Goal: Transaction & Acquisition: Download file/media

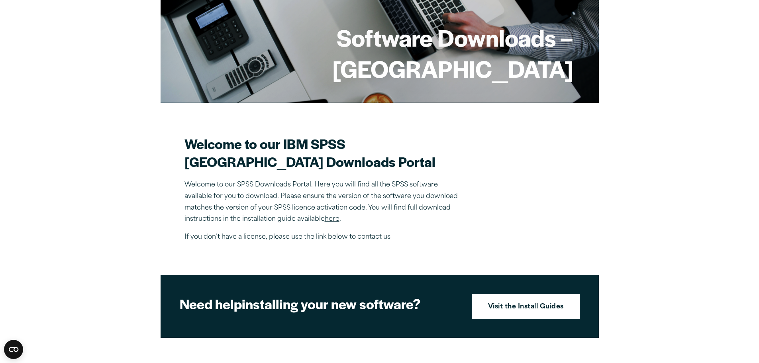
scroll to position [120, 0]
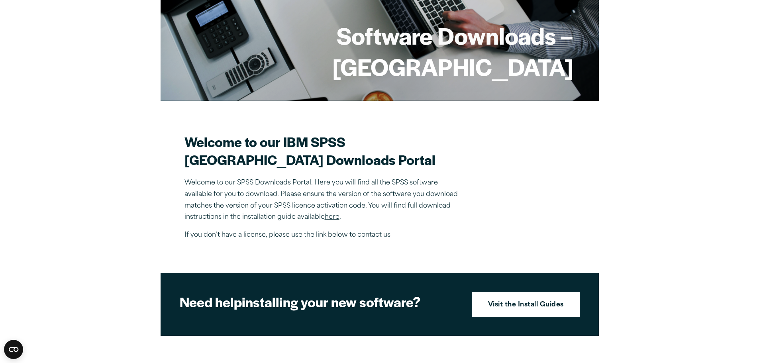
click at [398, 200] on p "Welcome to our SPSS Downloads Portal. Here you will find all the SPSS software …" at bounding box center [323, 200] width 279 height 46
click at [398, 199] on p "Welcome to our SPSS Downloads Portal. Here you will find all the SPSS software …" at bounding box center [323, 200] width 279 height 46
click at [421, 197] on p "Welcome to our SPSS Downloads Portal. Here you will find all the SPSS software …" at bounding box center [323, 200] width 279 height 46
click at [575, 57] on div "Close" at bounding box center [379, 181] width 759 height 363
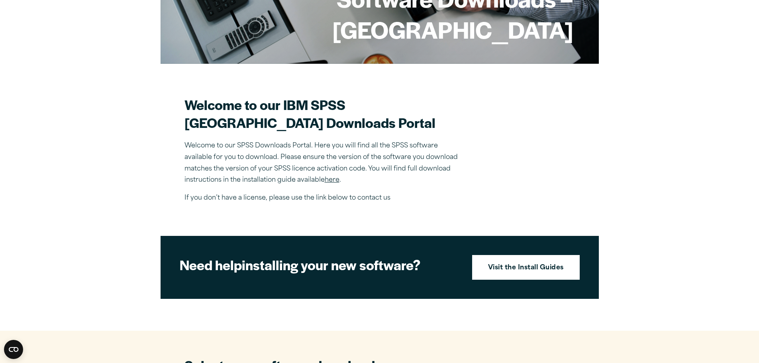
scroll to position [159, 0]
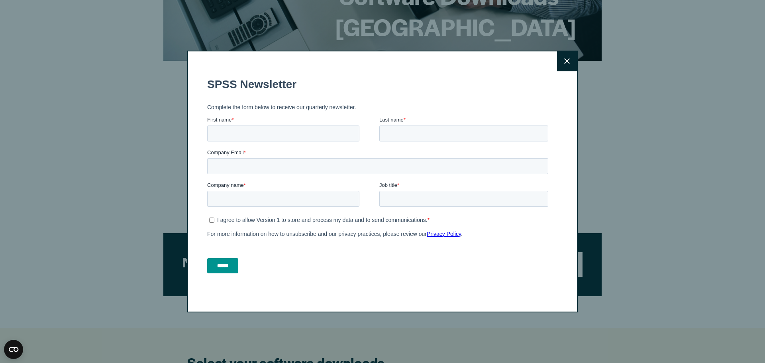
click at [565, 61] on icon at bounding box center [567, 61] width 6 height 6
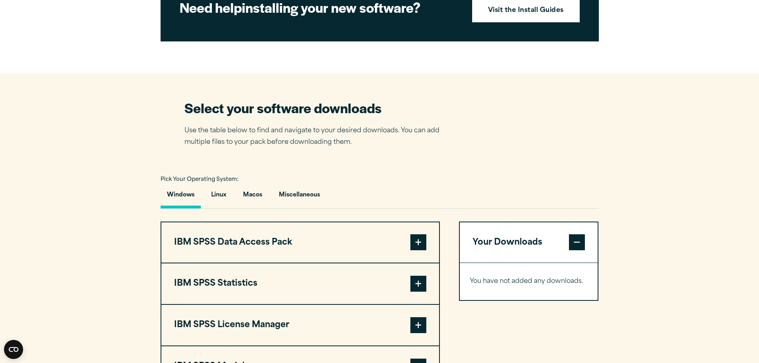
scroll to position [438, 0]
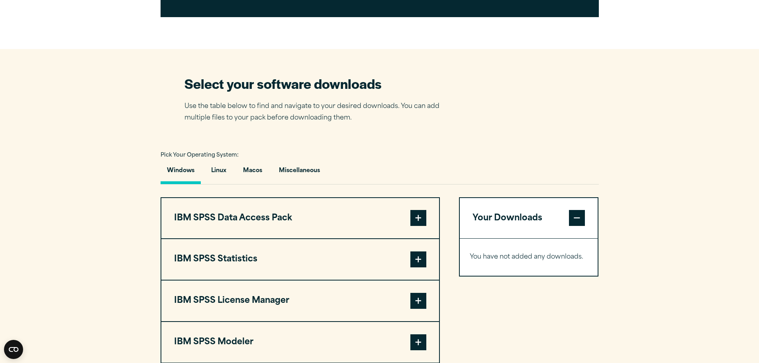
click at [512, 234] on button "Your Downloads" at bounding box center [529, 218] width 138 height 41
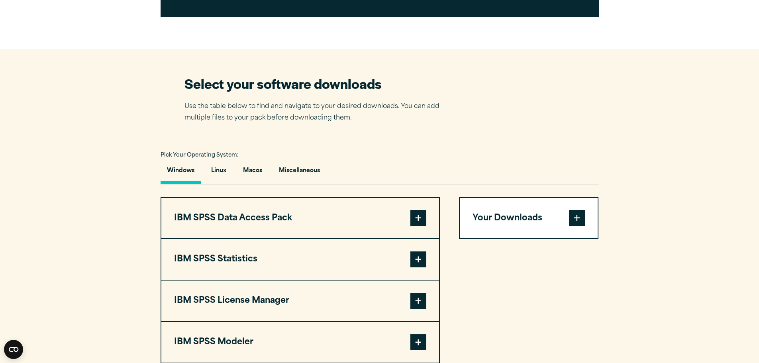
click at [521, 235] on button "Your Downloads" at bounding box center [529, 218] width 138 height 41
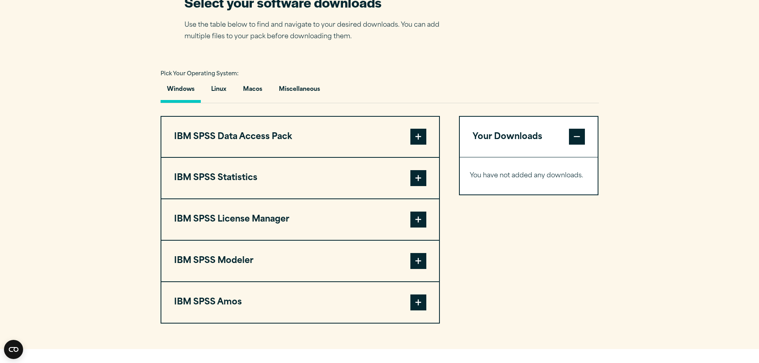
scroll to position [518, 0]
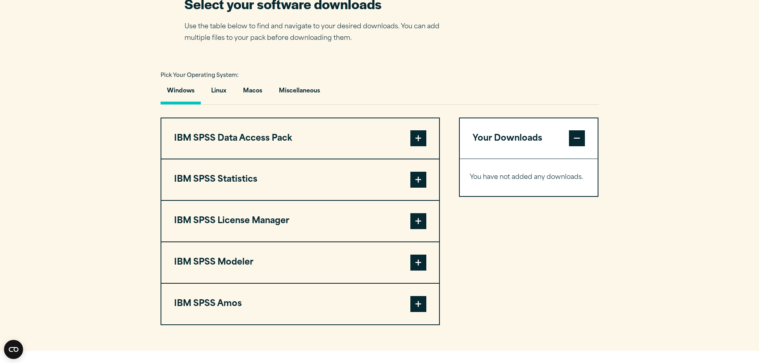
click at [419, 146] on span at bounding box center [418, 138] width 16 height 16
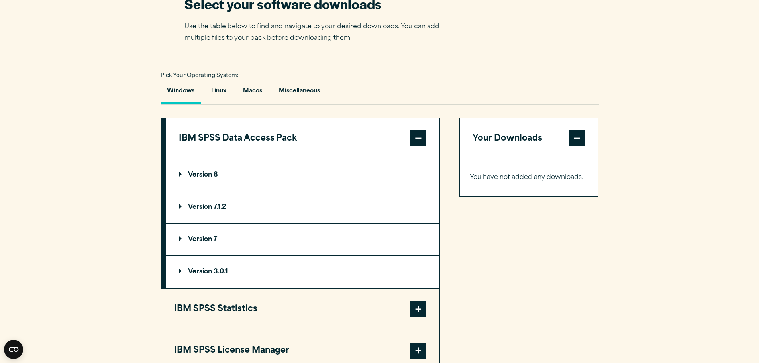
click at [211, 178] on p "Version 8" at bounding box center [198, 175] width 39 height 6
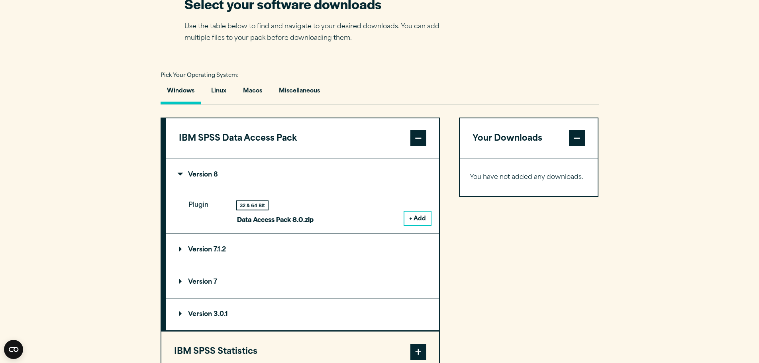
click at [416, 146] on span at bounding box center [418, 138] width 16 height 16
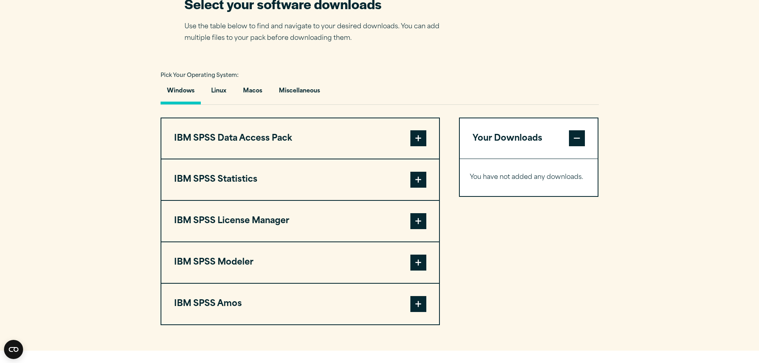
click at [421, 188] on span at bounding box center [418, 180] width 16 height 16
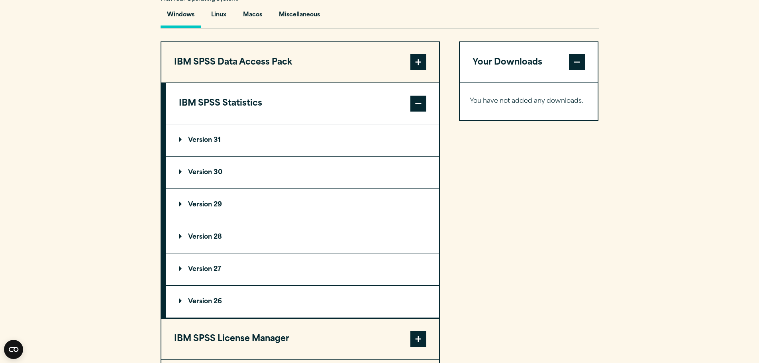
scroll to position [598, 0]
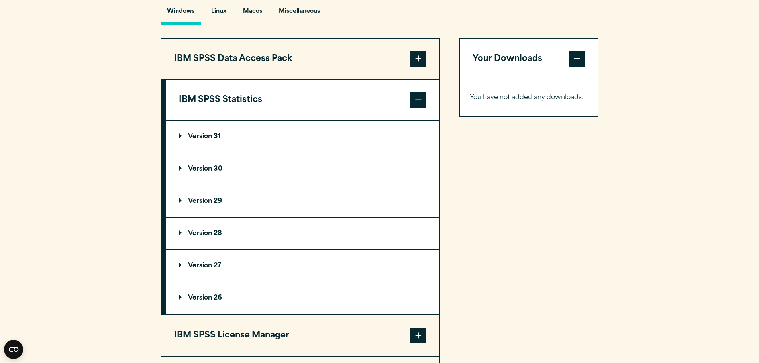
click at [194, 182] on summary "Version 30" at bounding box center [302, 169] width 273 height 32
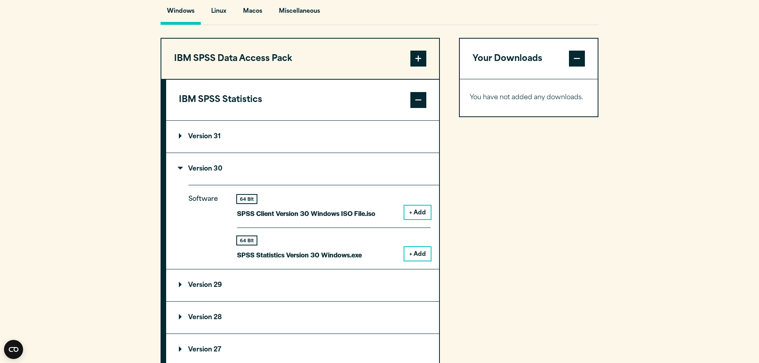
click at [414, 261] on button "+ Add" at bounding box center [417, 254] width 26 height 14
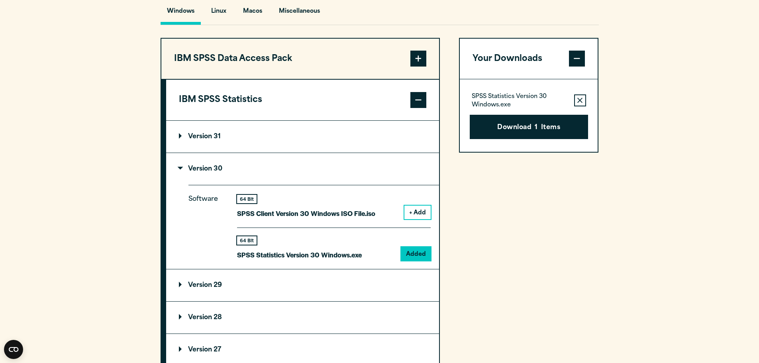
click at [195, 148] on summary "Version 31" at bounding box center [302, 137] width 273 height 32
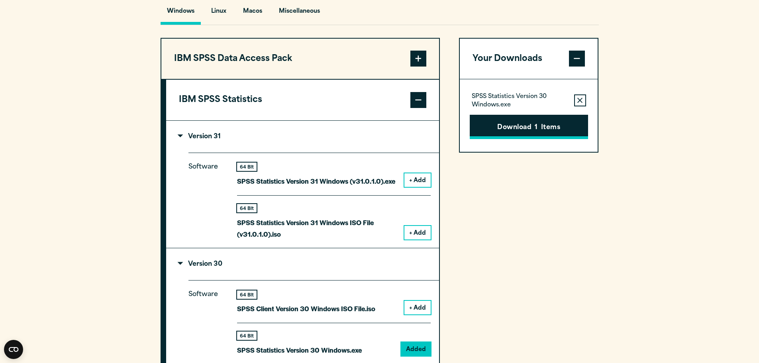
click at [537, 133] on span "1" at bounding box center [536, 128] width 3 height 10
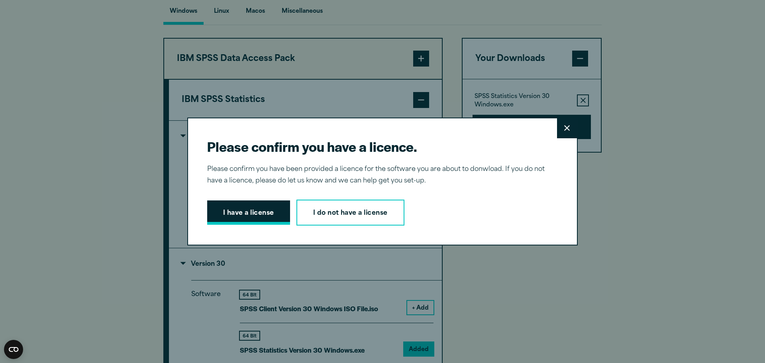
click at [239, 214] on button "I have a license" at bounding box center [248, 212] width 83 height 25
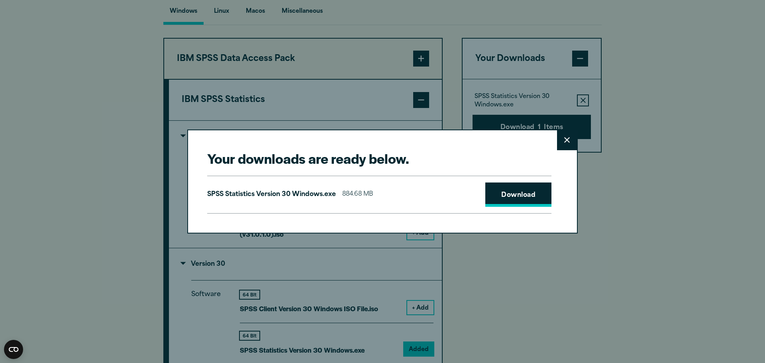
click at [515, 194] on link "Download" at bounding box center [518, 194] width 66 height 25
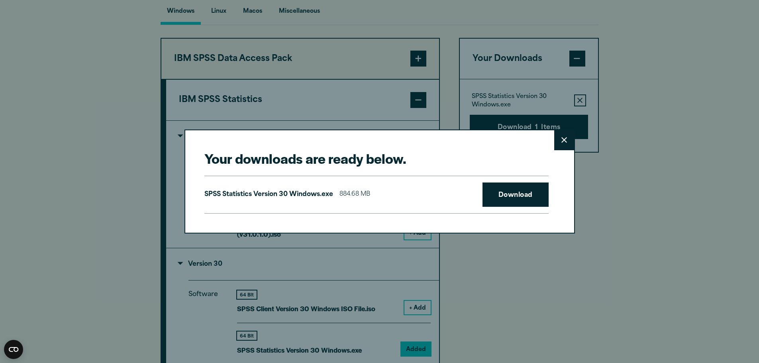
click at [272, 51] on div "Your downloads are ready below. Close SPSS Statistics Version 30 Windows.exe 88…" at bounding box center [379, 181] width 759 height 363
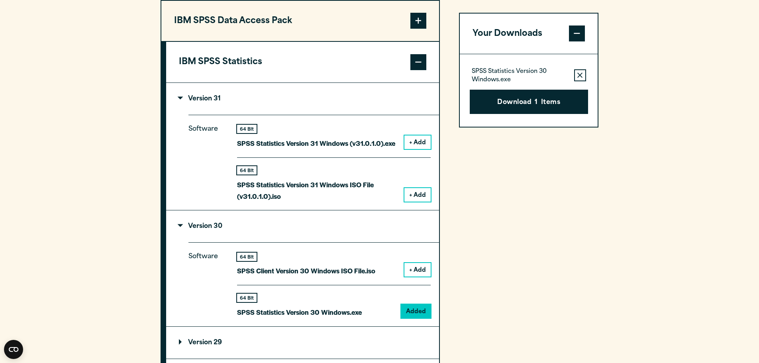
scroll to position [637, 0]
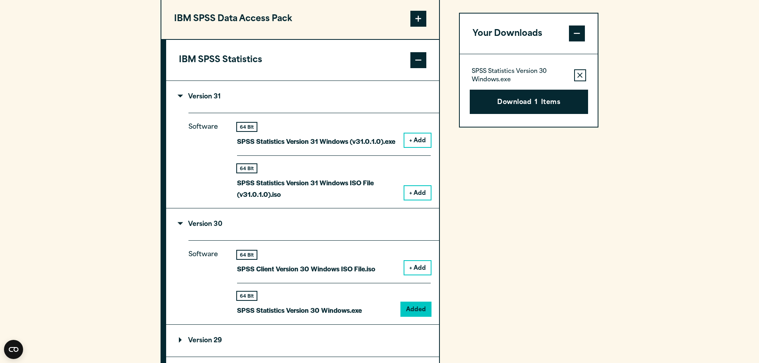
click at [280, 113] on summary "Version 31" at bounding box center [302, 97] width 273 height 32
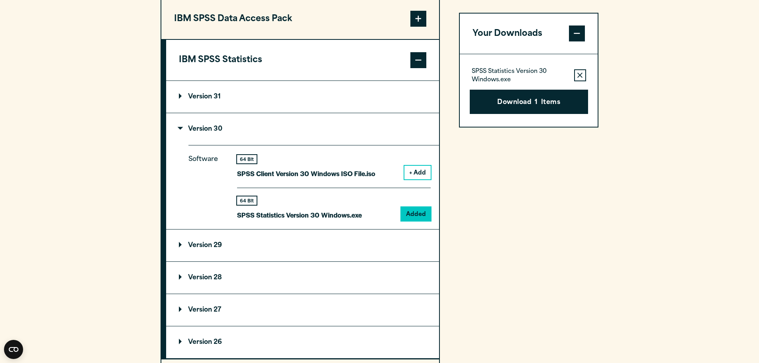
click at [182, 132] on p "Version 30" at bounding box center [200, 129] width 43 height 6
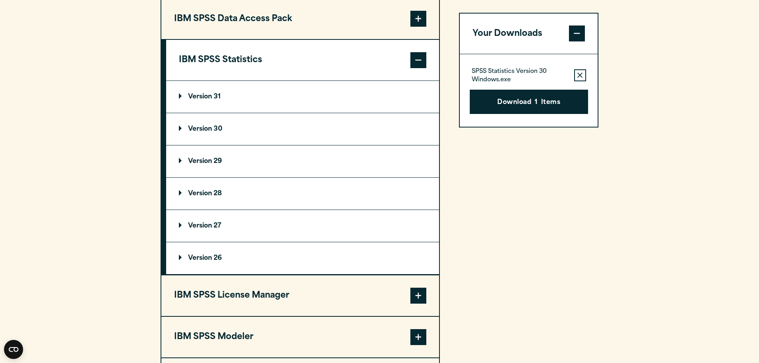
click at [184, 100] on p "Version 31" at bounding box center [200, 97] width 42 height 6
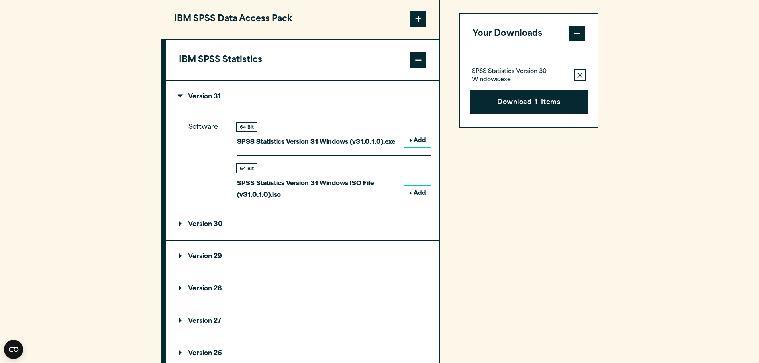
click at [420, 147] on button "+ Add" at bounding box center [417, 140] width 26 height 14
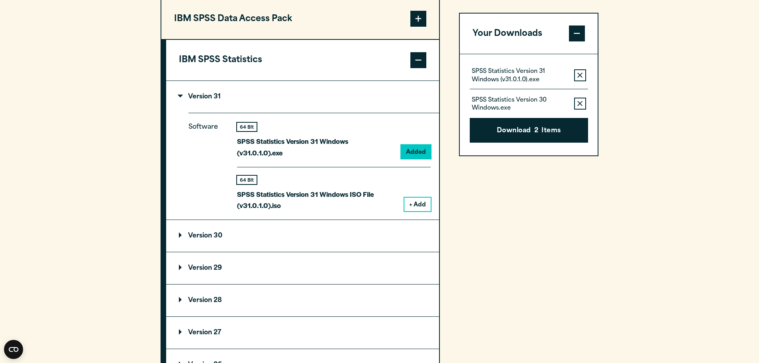
click at [584, 106] on button "Remove this item from your software download list" at bounding box center [580, 104] width 12 height 12
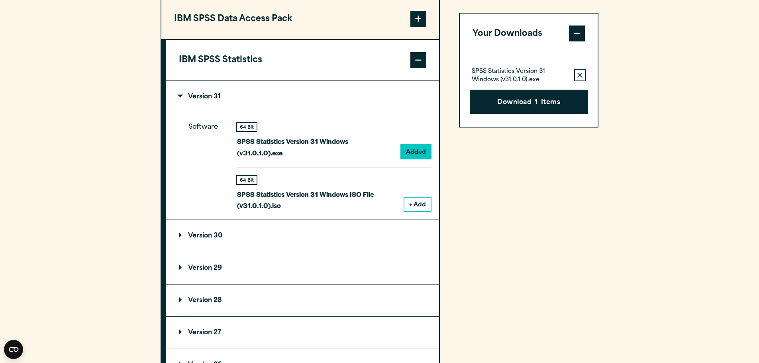
click at [580, 78] on icon "button" at bounding box center [579, 76] width 5 height 6
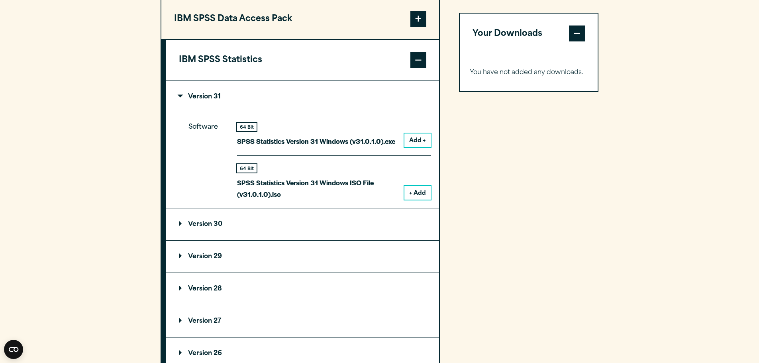
click at [416, 147] on button "Add +" at bounding box center [417, 140] width 26 height 14
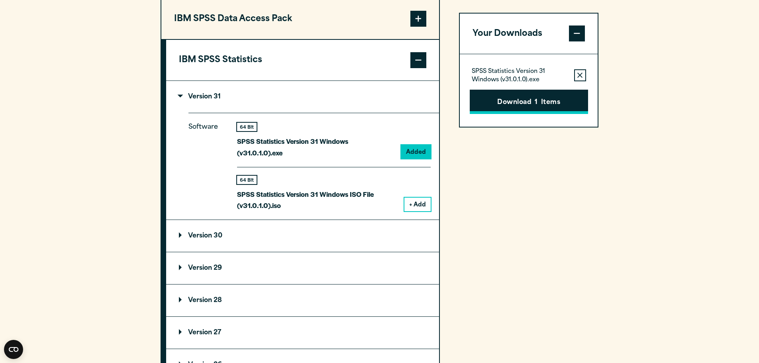
click at [523, 107] on button "Download 1 Items" at bounding box center [529, 102] width 118 height 25
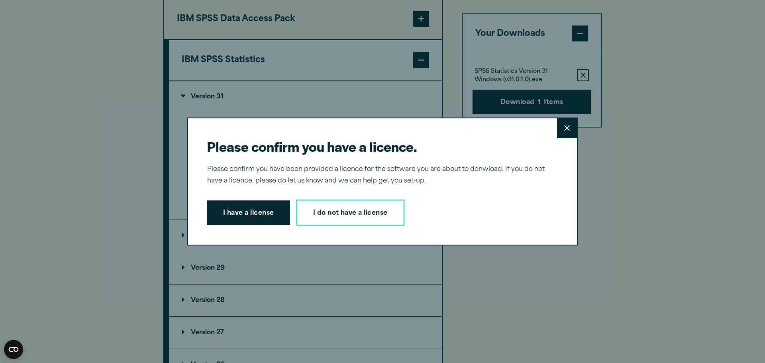
click at [243, 214] on button "I have a license" at bounding box center [248, 212] width 83 height 25
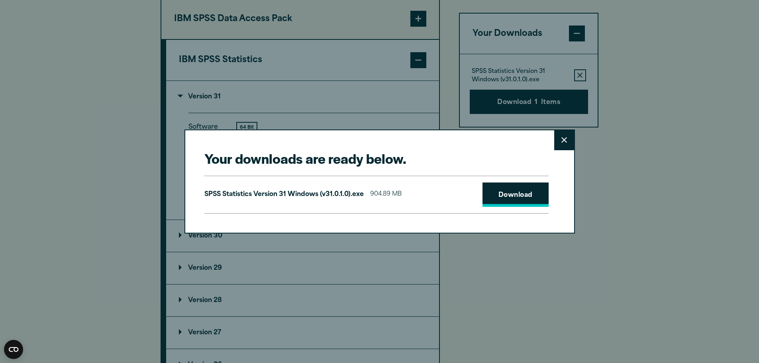
click at [521, 196] on link "Download" at bounding box center [515, 194] width 66 height 25
click at [514, 196] on link "Download" at bounding box center [515, 194] width 66 height 25
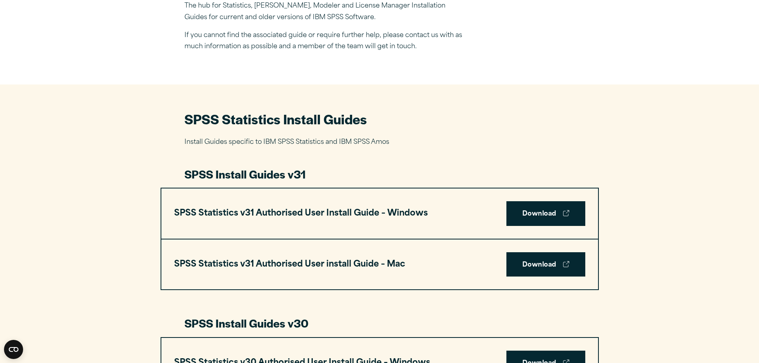
scroll to position [279, 0]
click at [539, 207] on link "Download" at bounding box center [545, 213] width 79 height 25
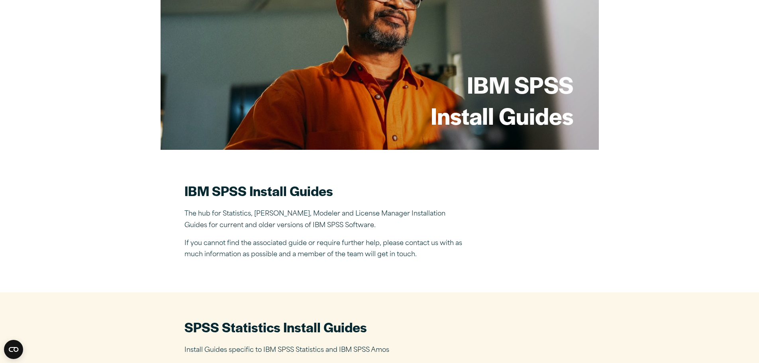
scroll to position [0, 0]
